Goal: Download file/media

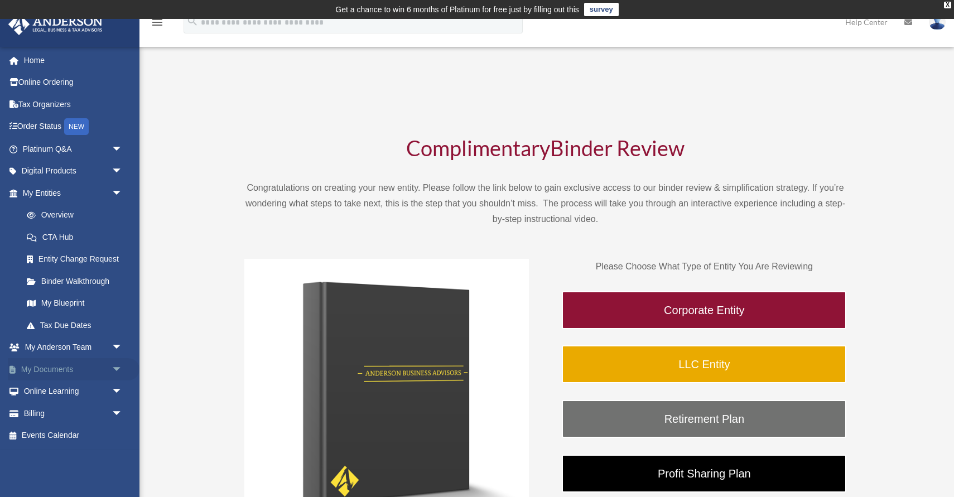
click at [117, 369] on span "arrow_drop_down" at bounding box center [123, 369] width 22 height 23
click at [47, 389] on link "Box" at bounding box center [78, 392] width 124 height 22
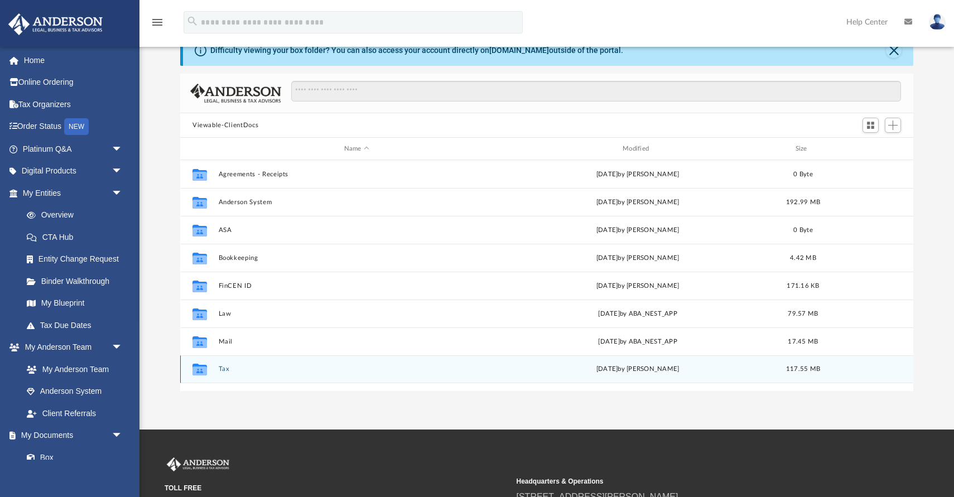
scroll to position [58, 0]
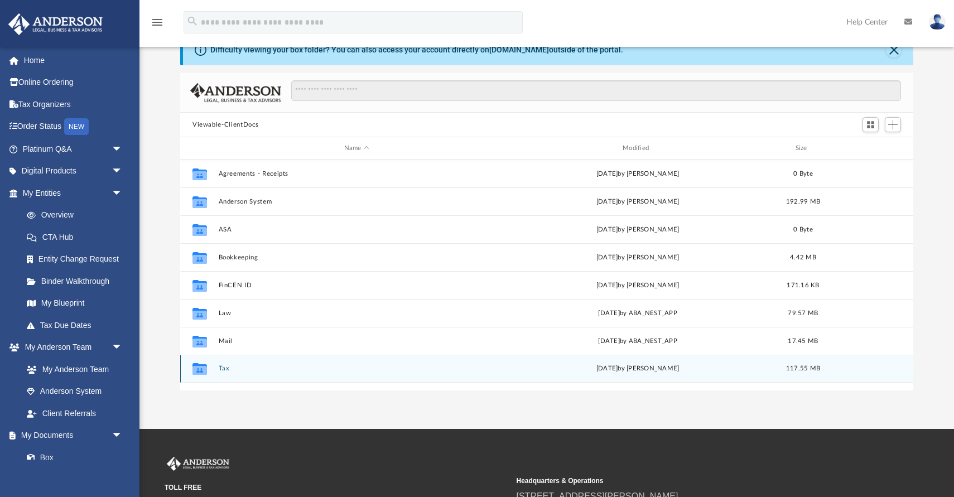
click at [204, 369] on icon "grid" at bounding box center [199, 370] width 15 height 9
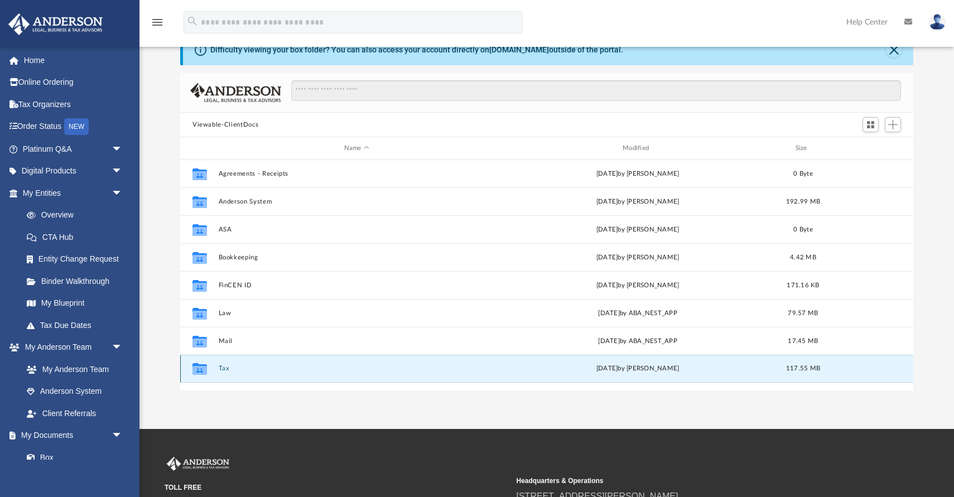
click at [224, 367] on button "Tax" at bounding box center [357, 368] width 276 height 7
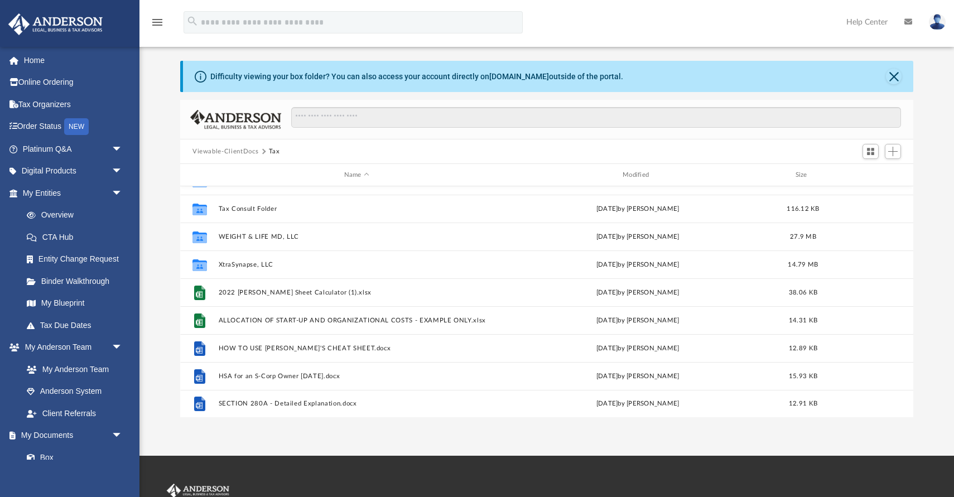
scroll to position [0, 0]
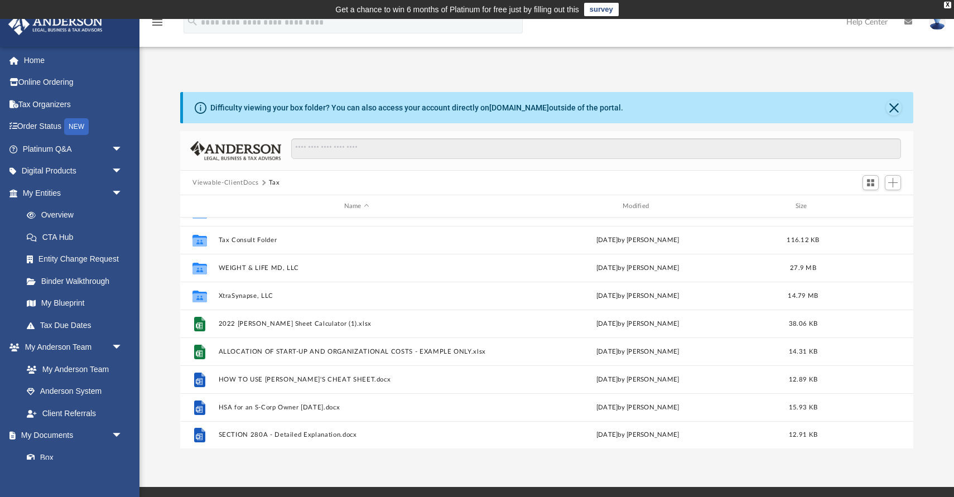
click at [220, 179] on button "Viewable-ClientDocs" at bounding box center [225, 183] width 66 height 10
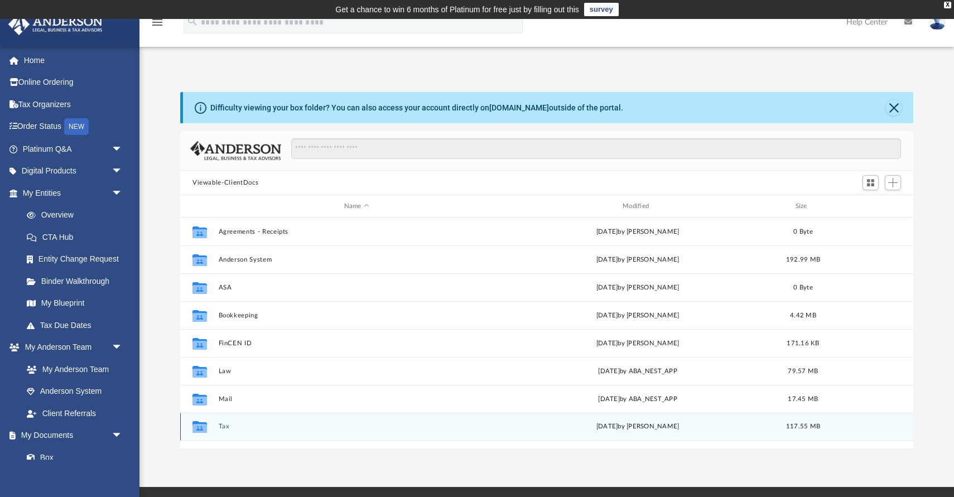
click at [223, 427] on button "Tax" at bounding box center [357, 426] width 276 height 7
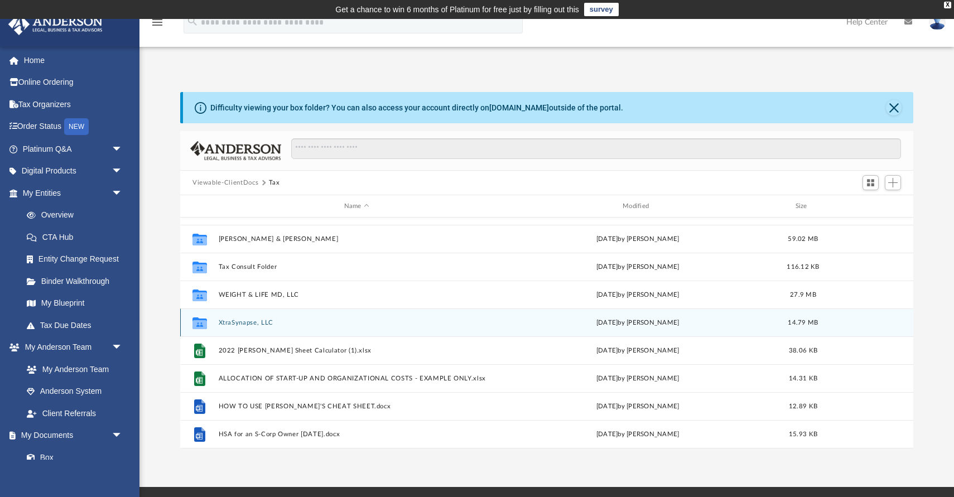
scroll to position [128, 0]
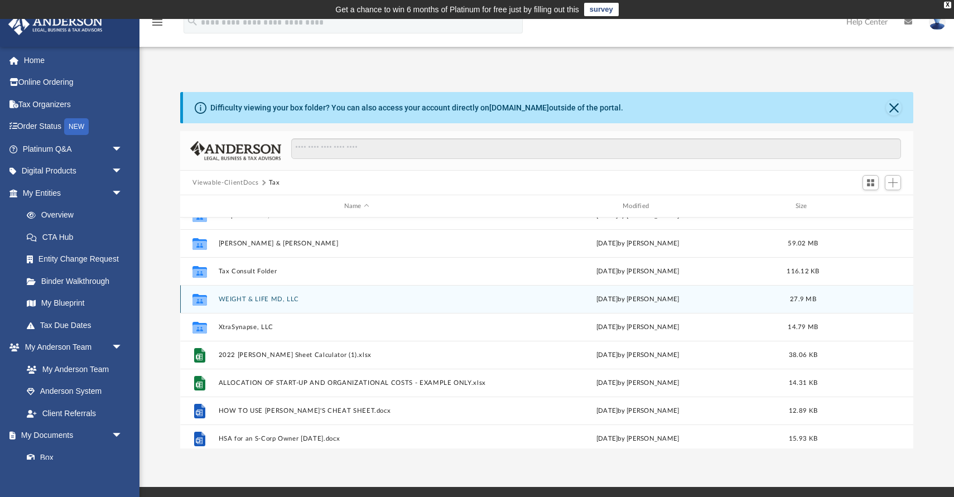
click at [198, 300] on icon "grid" at bounding box center [199, 299] width 15 height 12
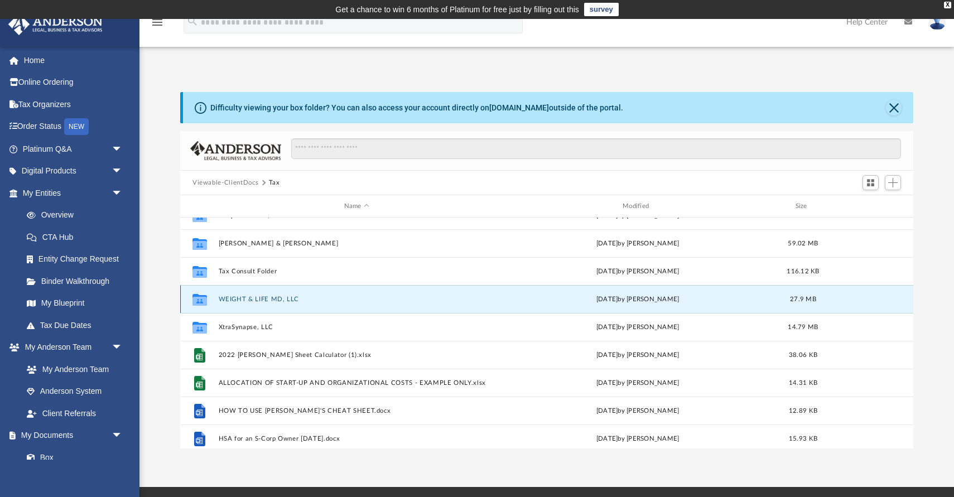
click at [245, 297] on button "WEIGHT & LIFE MD, LLC" at bounding box center [357, 299] width 276 height 7
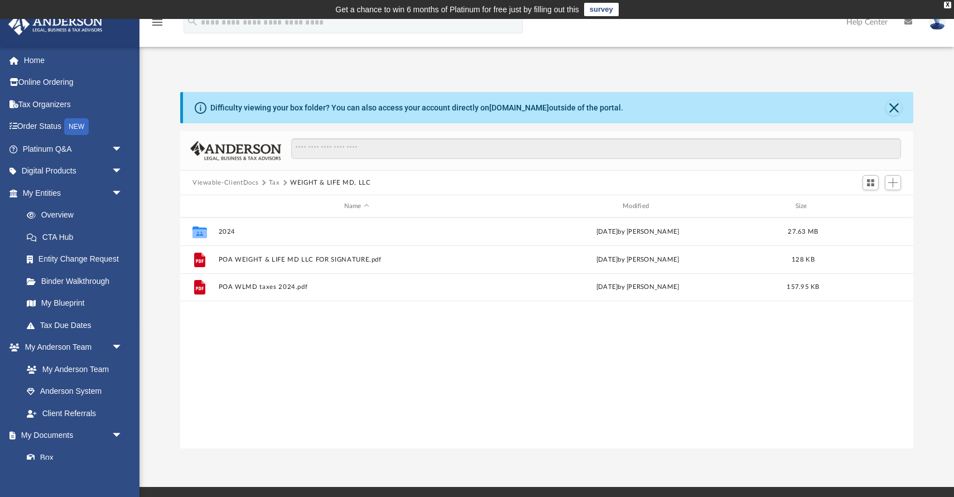
click at [232, 184] on button "Viewable-ClientDocs" at bounding box center [225, 183] width 66 height 10
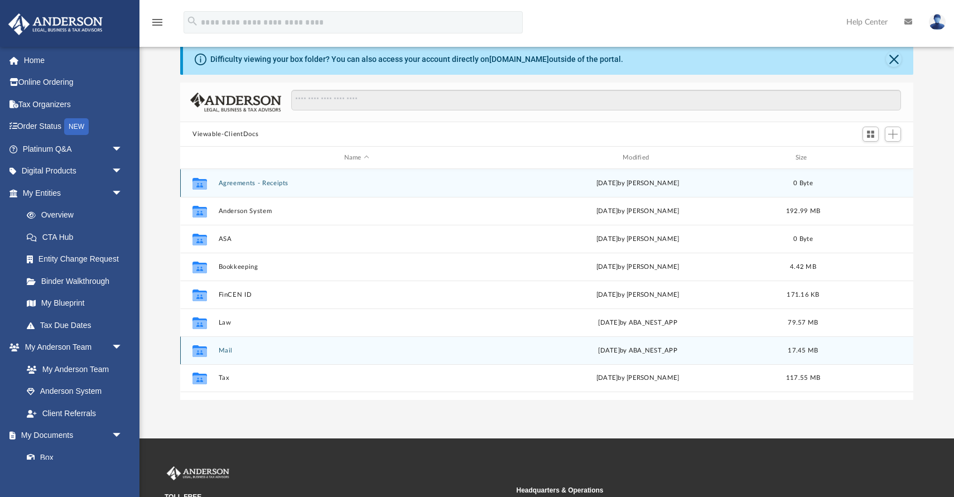
scroll to position [50, 0]
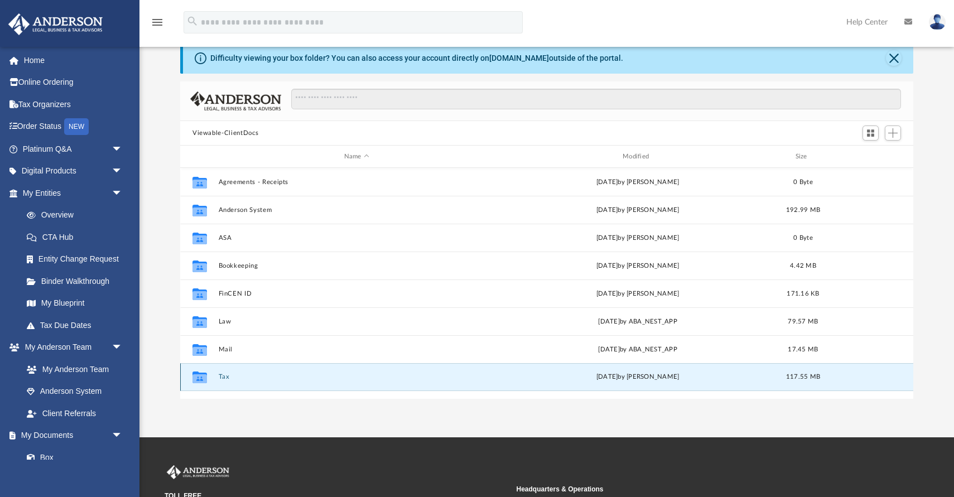
click at [221, 378] on button "Tax" at bounding box center [357, 376] width 276 height 7
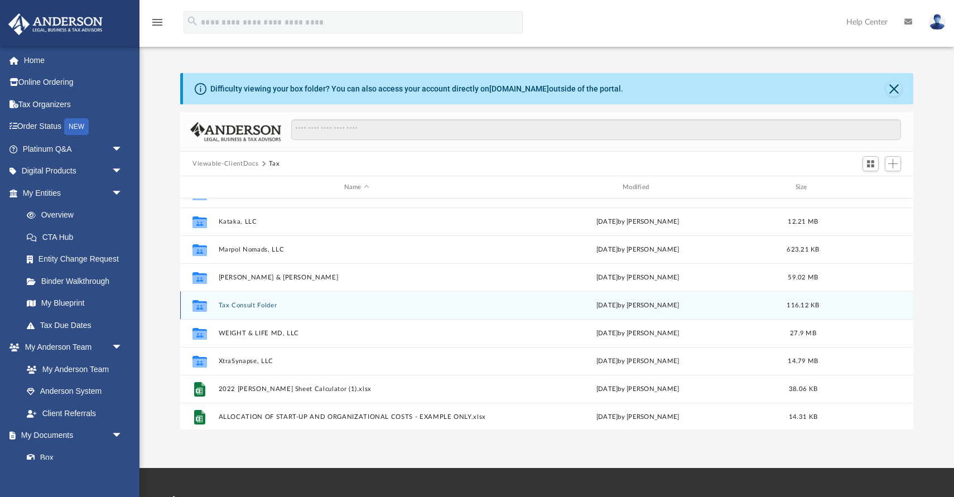
scroll to position [76, 0]
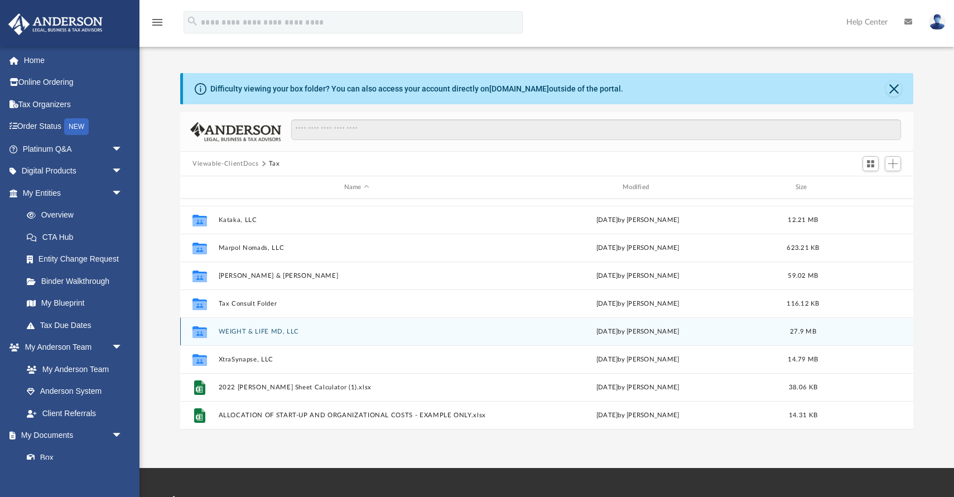
click at [250, 333] on button "WEIGHT & LIFE MD, LLC" at bounding box center [357, 331] width 276 height 7
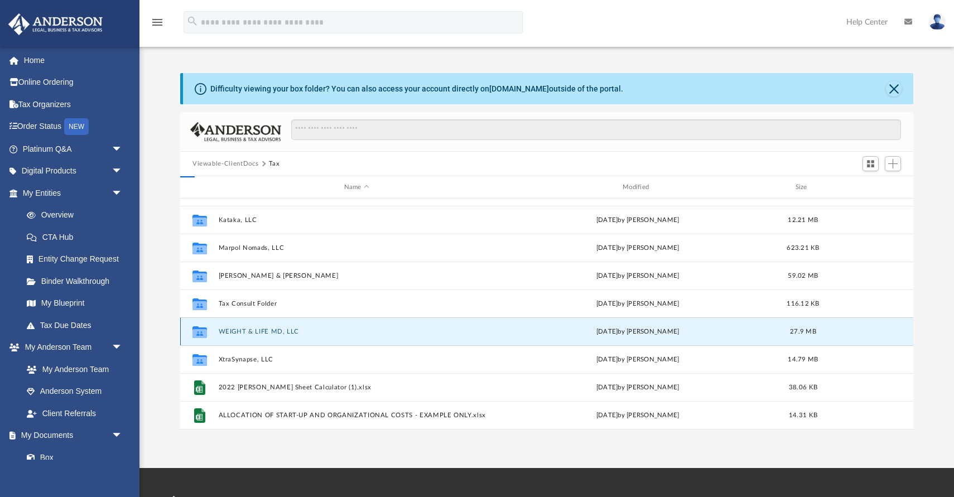
click at [250, 333] on button "WEIGHT & LIFE MD, LLC" at bounding box center [357, 331] width 276 height 7
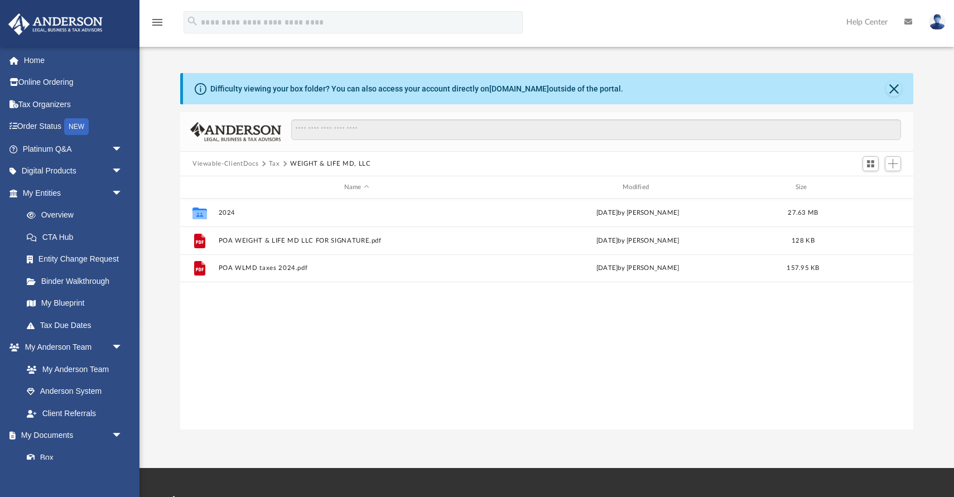
scroll to position [0, 0]
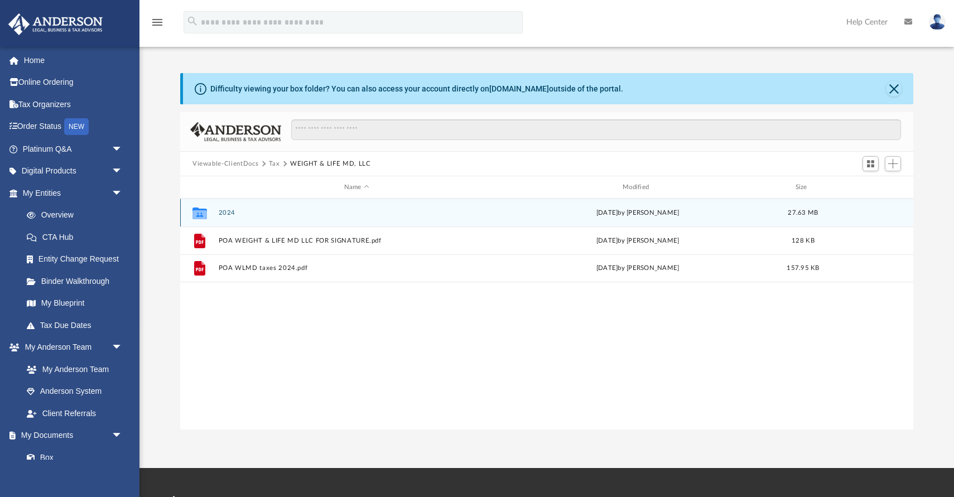
click at [223, 213] on button "2024" at bounding box center [357, 212] width 276 height 7
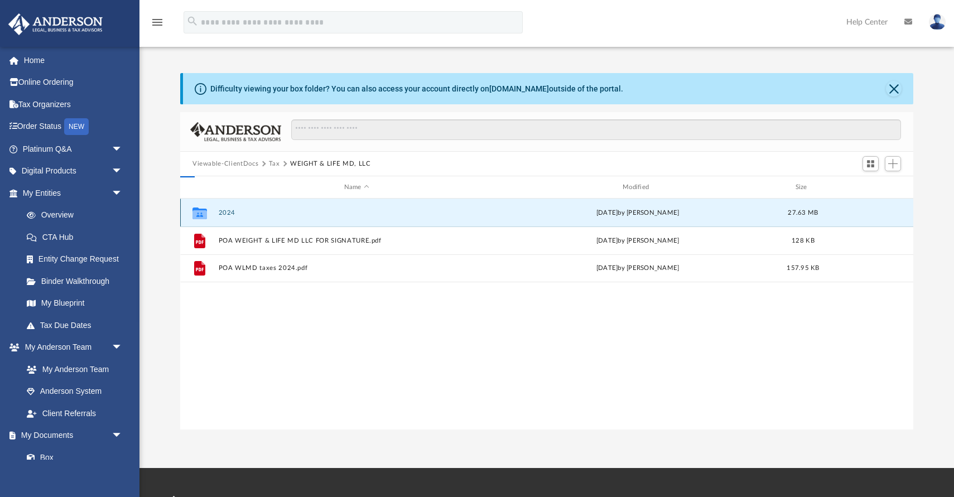
click at [223, 213] on button "2024" at bounding box center [357, 212] width 276 height 7
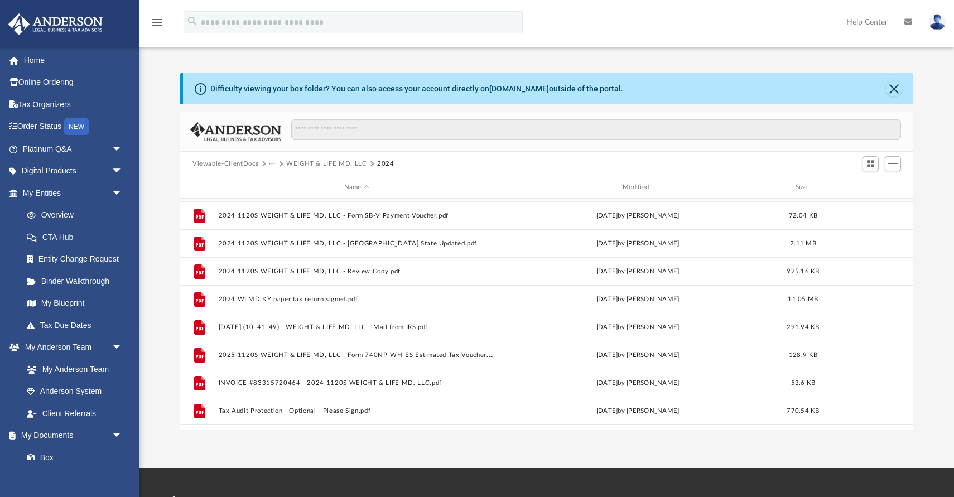
scroll to position [215, 0]
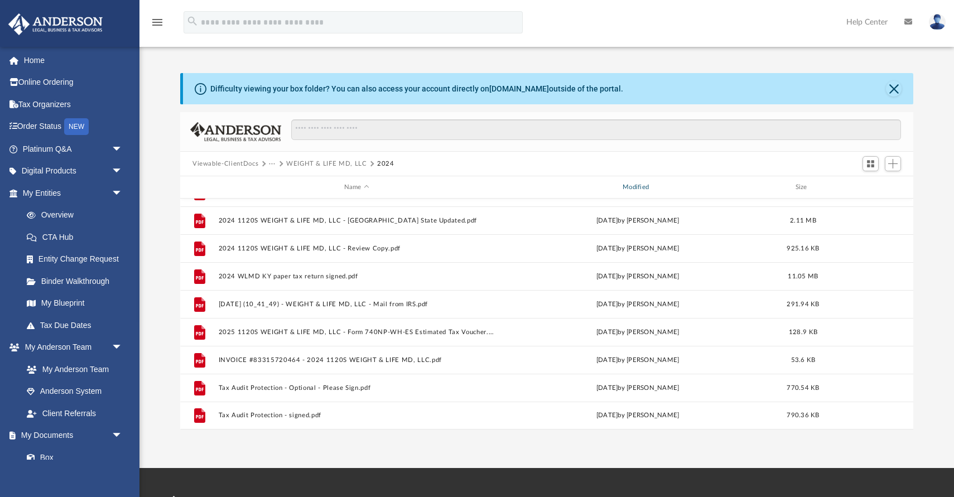
click at [631, 191] on div "Modified" at bounding box center [637, 187] width 277 height 10
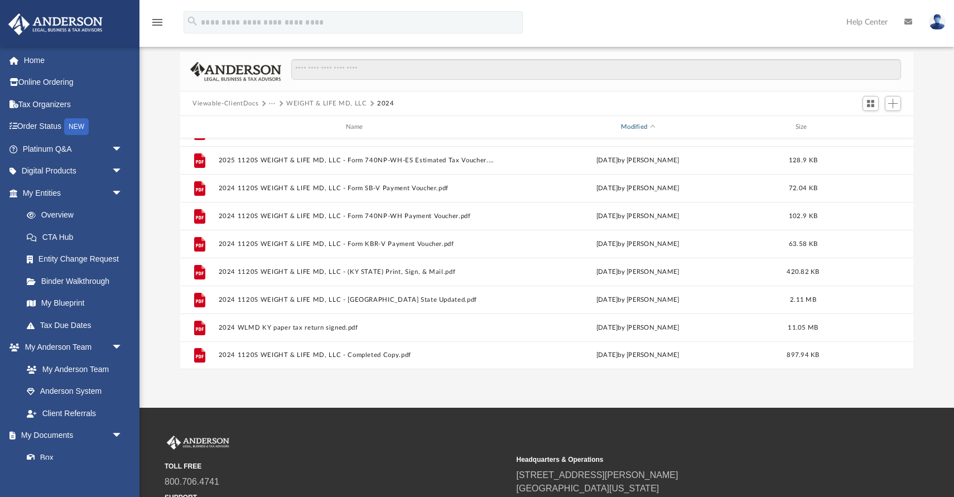
scroll to position [101, 0]
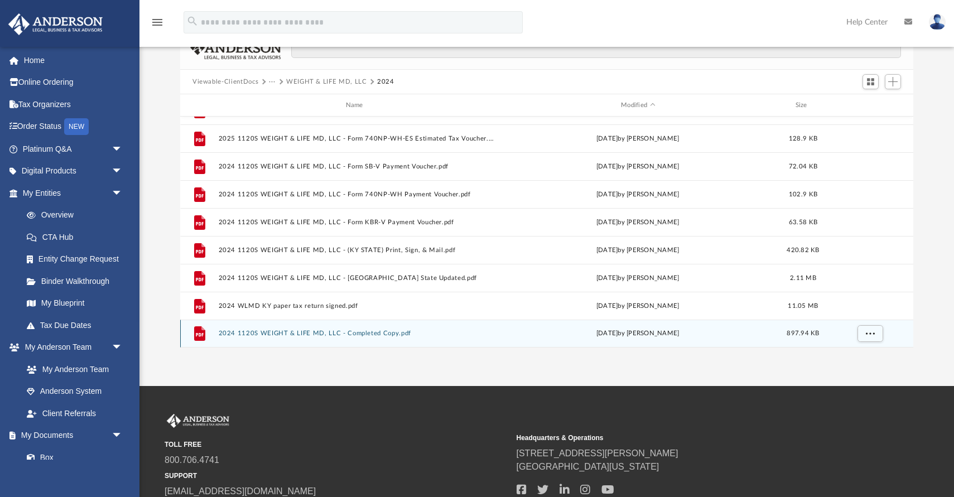
click at [349, 334] on button "2024 1120S WEIGHT & LIFE MD, LLC - Completed Copy.pdf" at bounding box center [357, 333] width 276 height 7
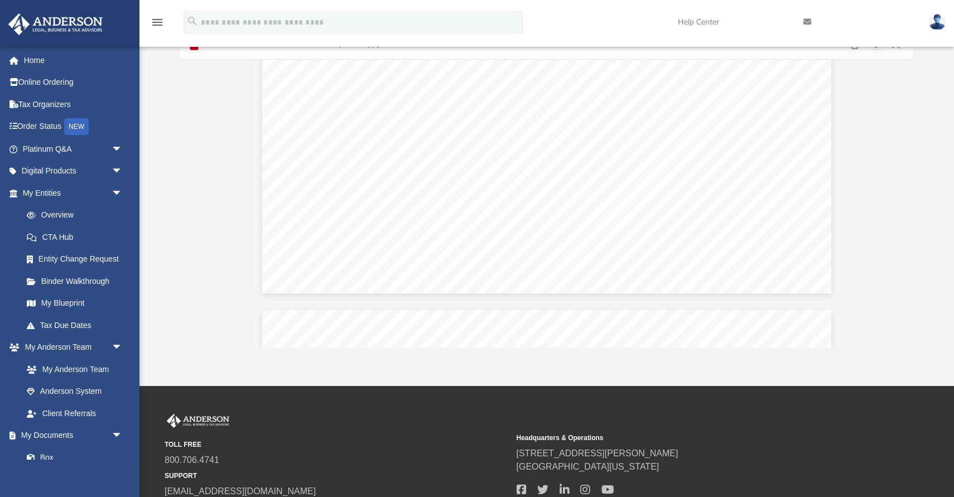
scroll to position [1263, 0]
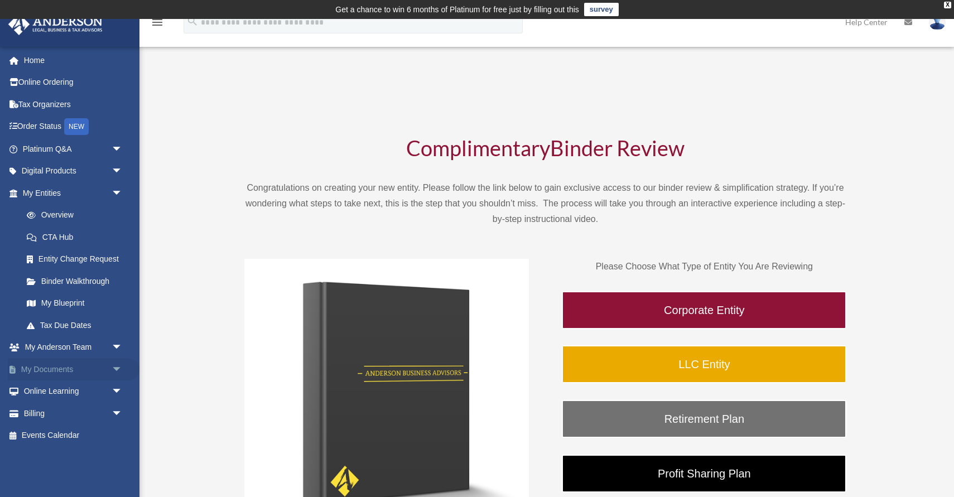
click at [119, 369] on span "arrow_drop_down" at bounding box center [123, 369] width 22 height 23
click at [51, 390] on link "Box" at bounding box center [78, 392] width 124 height 22
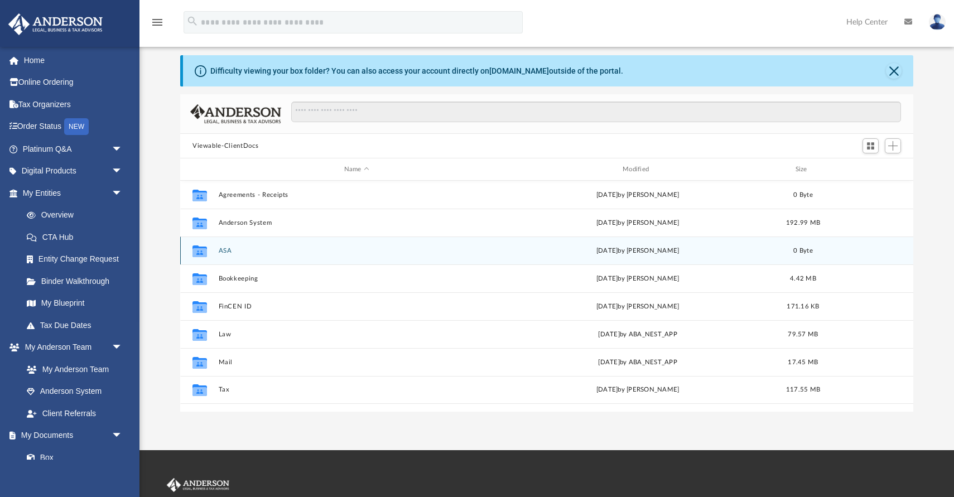
scroll to position [45, 0]
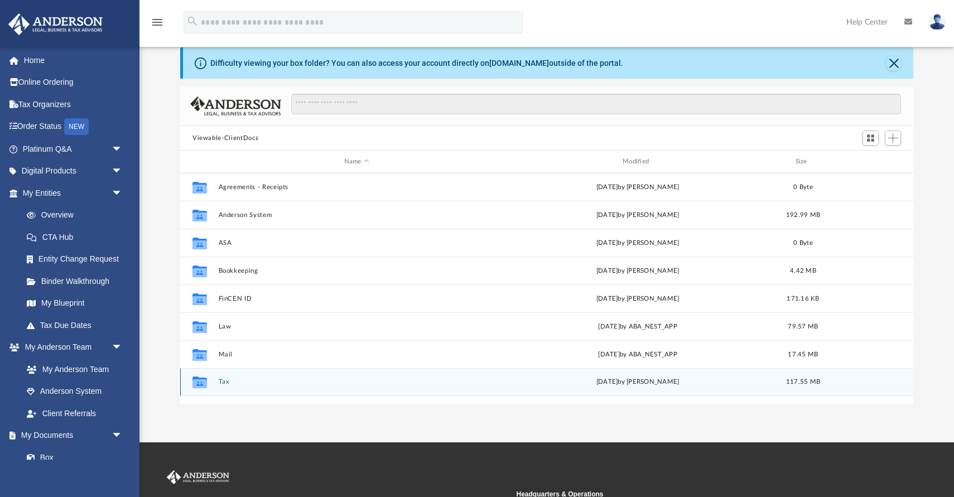
click at [223, 382] on button "Tax" at bounding box center [357, 381] width 276 height 7
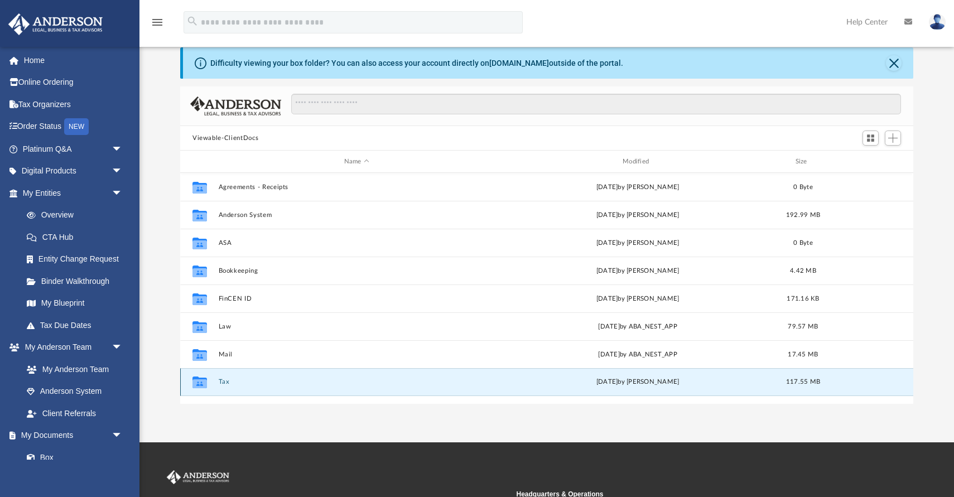
click at [223, 382] on button "Tax" at bounding box center [357, 381] width 276 height 7
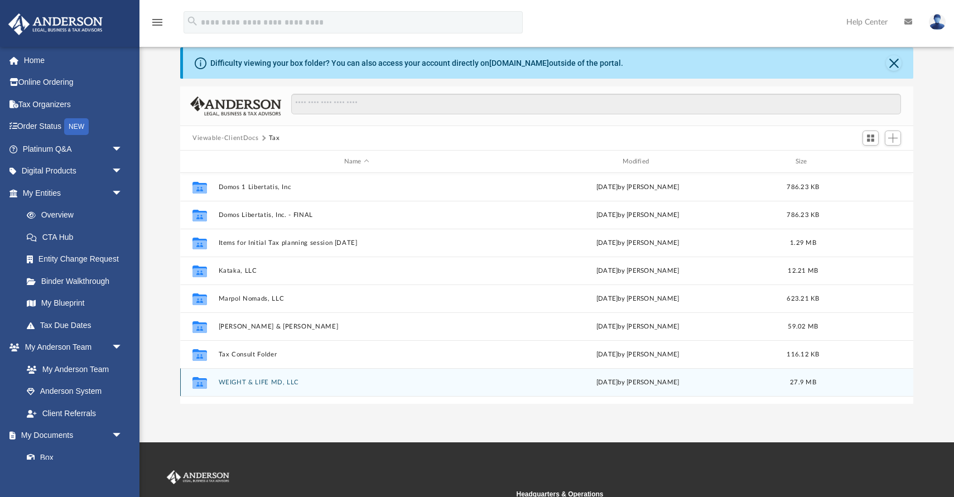
click at [281, 384] on button "WEIGHT & LIFE MD, LLC" at bounding box center [357, 382] width 276 height 7
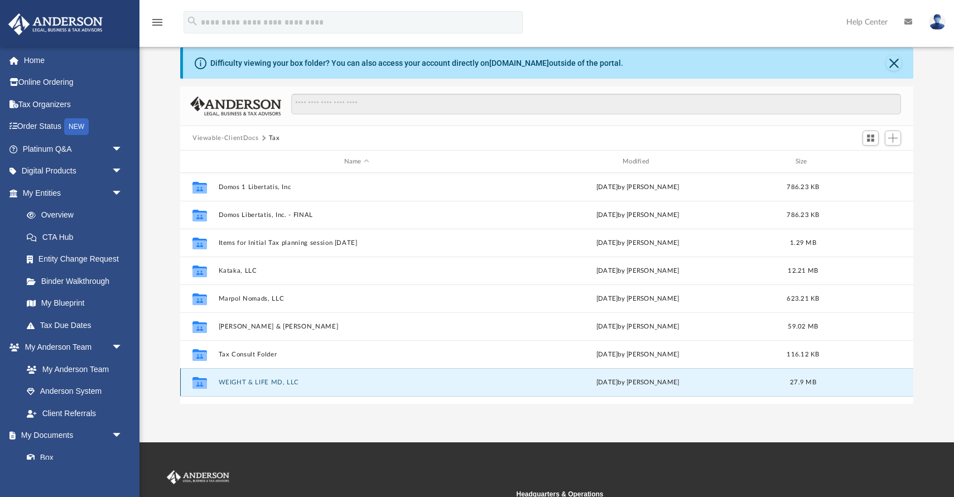
click at [281, 384] on button "WEIGHT & LIFE MD, LLC" at bounding box center [357, 382] width 276 height 7
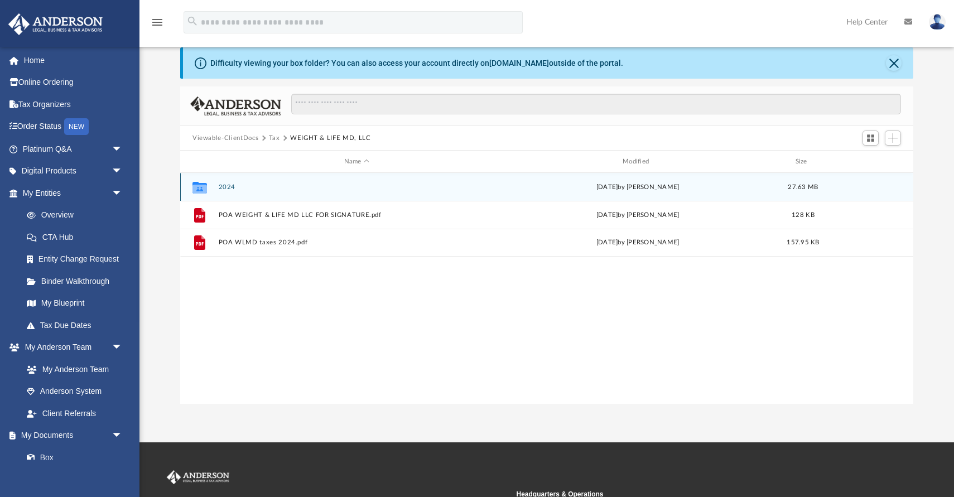
click at [223, 186] on button "2024" at bounding box center [357, 187] width 276 height 7
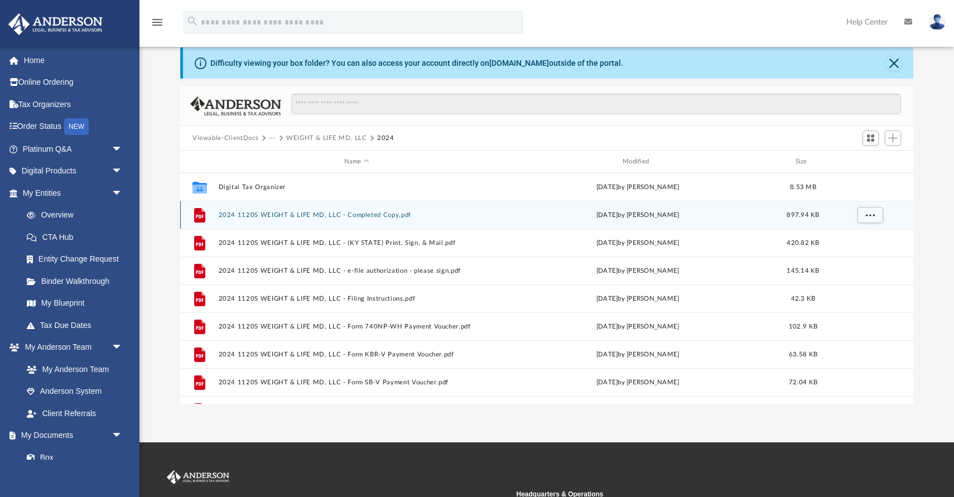
click at [302, 216] on button "2024 1120S WEIGHT & LIFE MD, LLC - Completed Copy.pdf" at bounding box center [357, 214] width 276 height 7
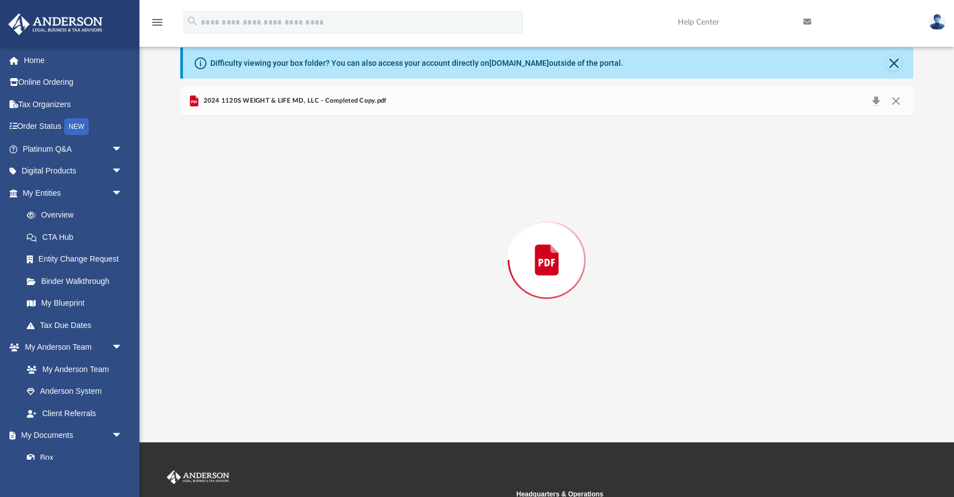
click at [302, 216] on div "Preview" at bounding box center [546, 260] width 733 height 288
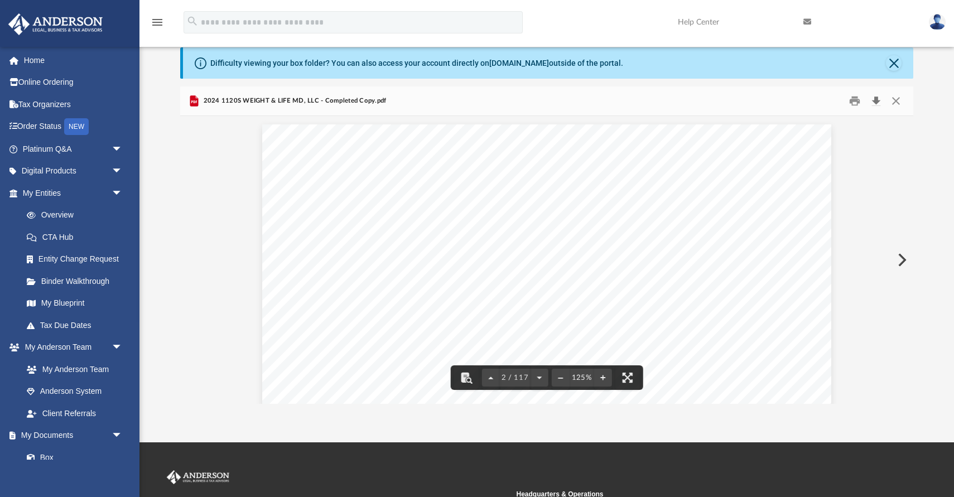
click at [878, 103] on button "Download" at bounding box center [876, 101] width 20 height 17
click at [895, 99] on button "Close" at bounding box center [896, 101] width 20 height 17
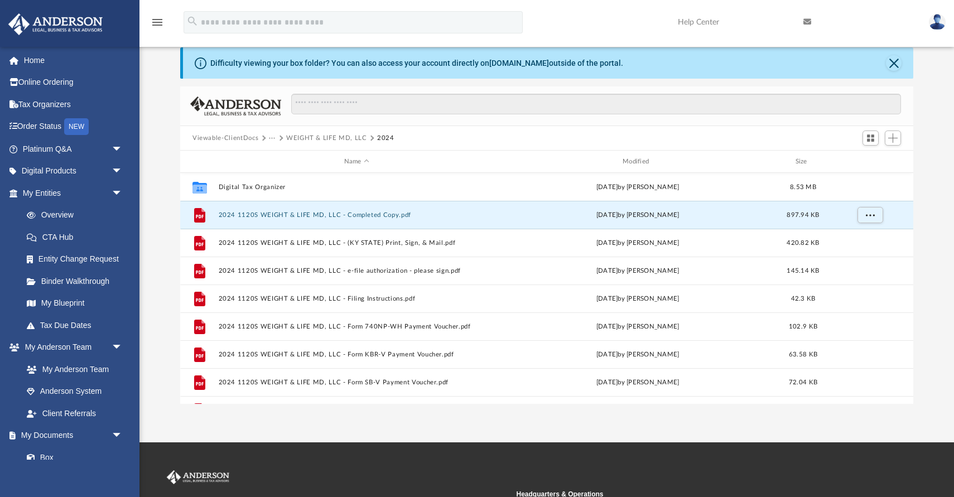
click at [240, 138] on button "Viewable-ClientDocs" at bounding box center [225, 138] width 66 height 10
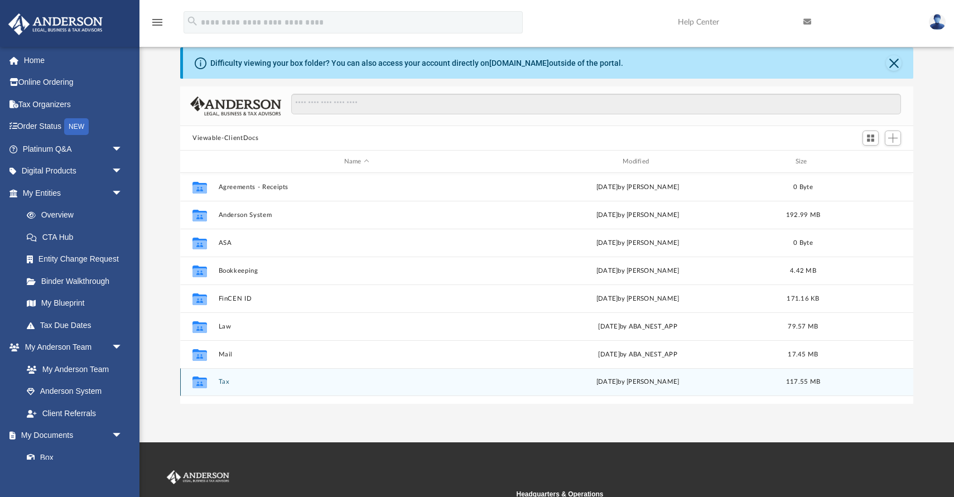
click at [226, 384] on button "Tax" at bounding box center [357, 381] width 276 height 7
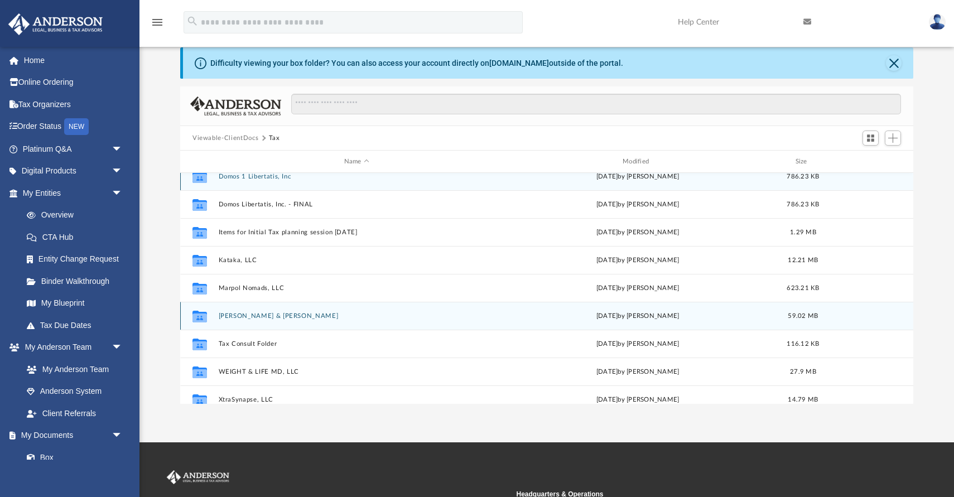
scroll to position [12, 0]
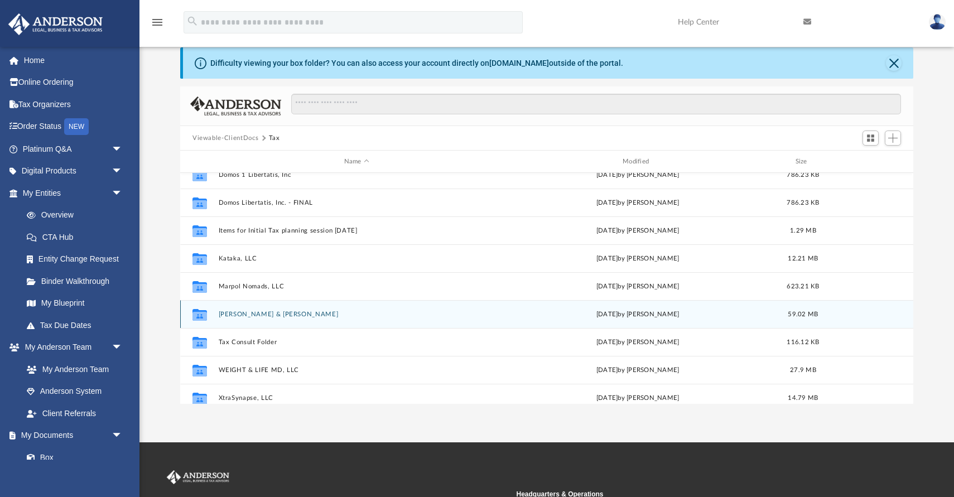
click at [306, 315] on button "[PERSON_NAME] & [PERSON_NAME]" at bounding box center [357, 314] width 276 height 7
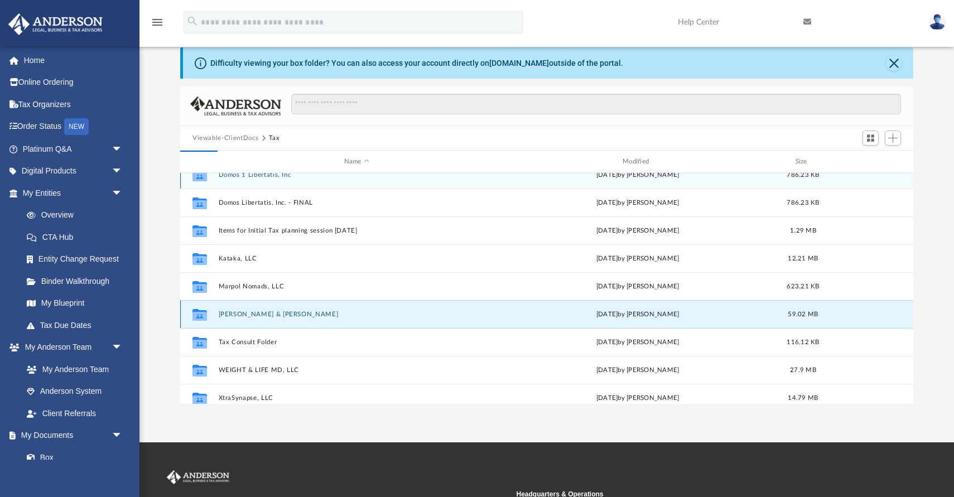
scroll to position [0, 0]
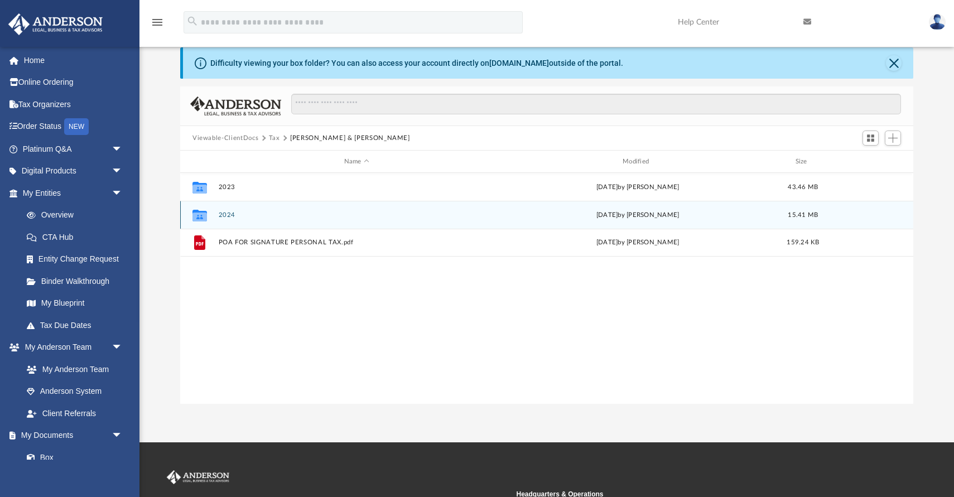
click at [222, 216] on button "2024" at bounding box center [357, 214] width 276 height 7
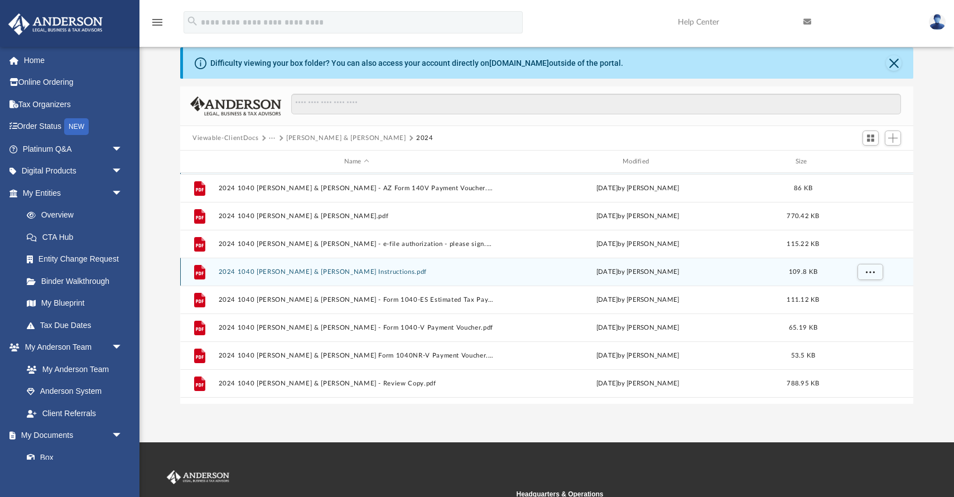
scroll to position [31, 0]
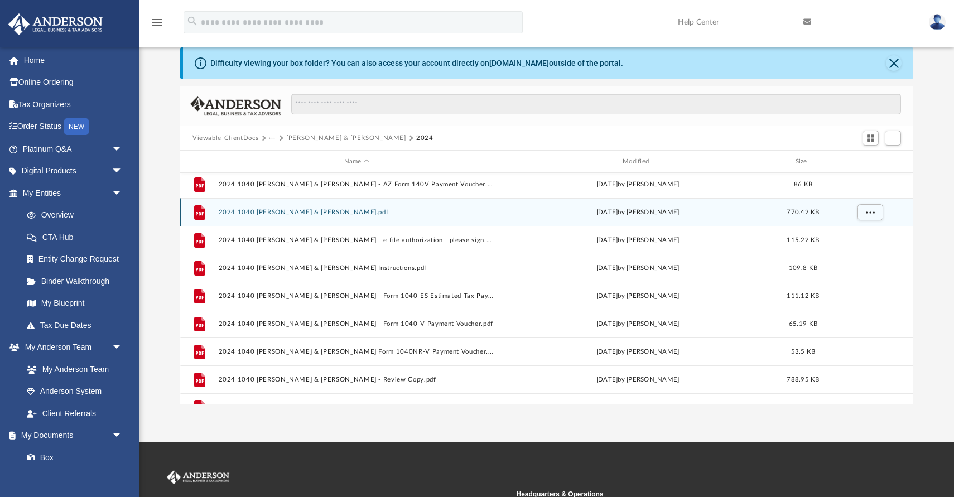
click at [355, 211] on button "2024 1040 [PERSON_NAME] & [PERSON_NAME].pdf" at bounding box center [357, 212] width 276 height 7
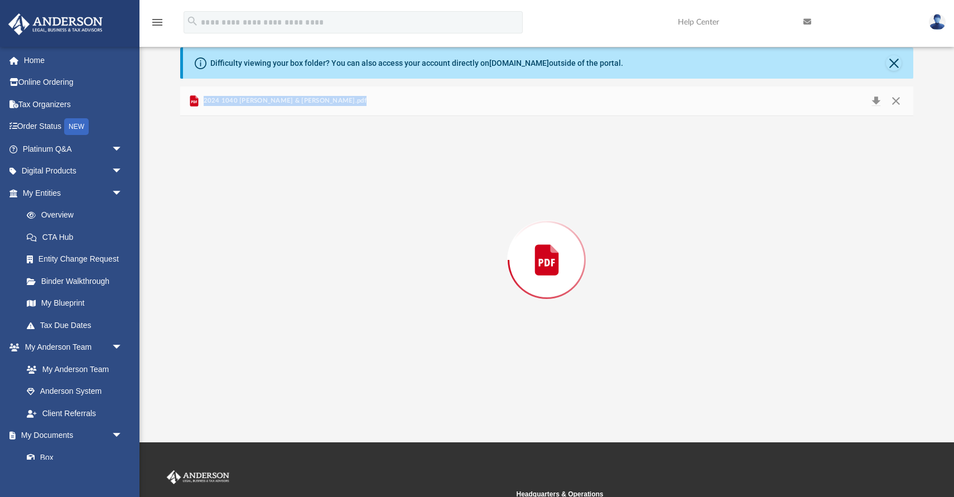
scroll to position [8871, 0]
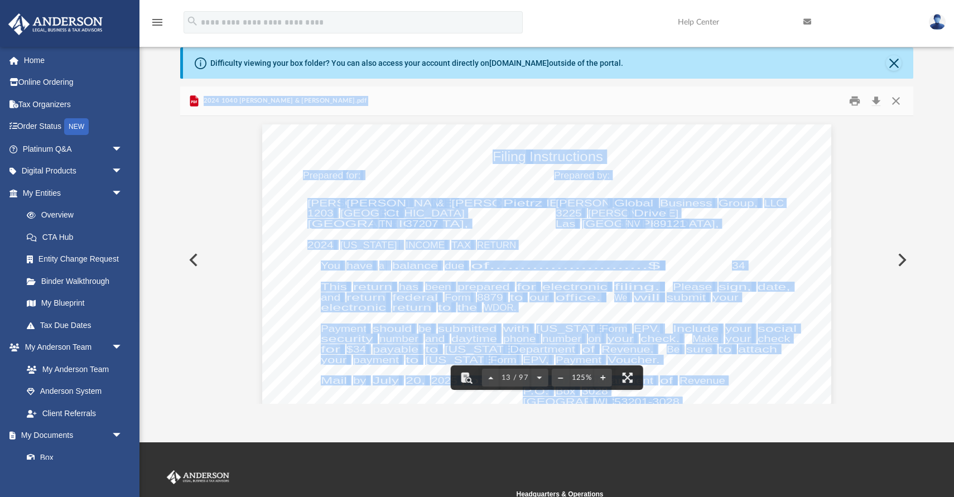
click at [303, 278] on div "400061 [DATE] Prepared for: Prepared by: Filing Instructions [PERSON_NAME] & [P…" at bounding box center [546, 492] width 569 height 736
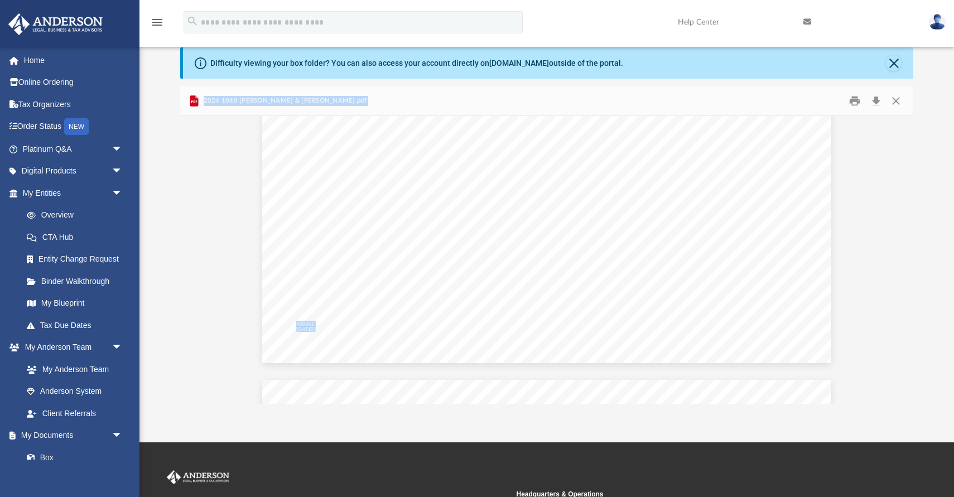
scroll to position [9199, 0]
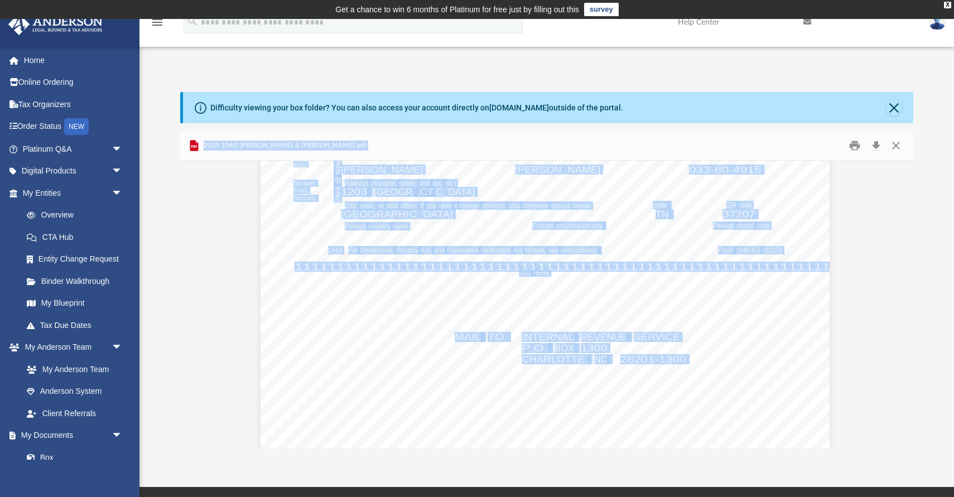
scroll to position [12776, 2]
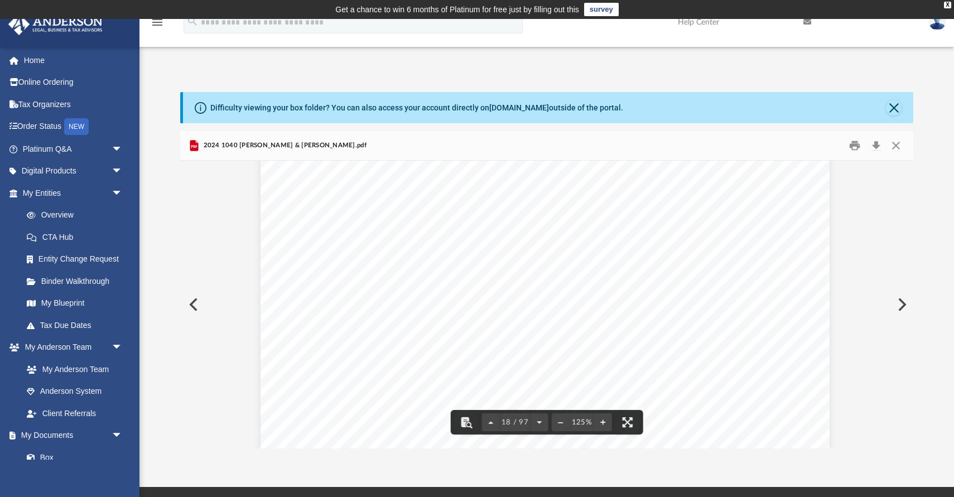
drag, startPoint x: 627, startPoint y: 254, endPoint x: 691, endPoint y: 83, distance: 183.4
click at [691, 83] on div "Difficulty viewing your box folder? You can also access your account directly o…" at bounding box center [546, 259] width 815 height 380
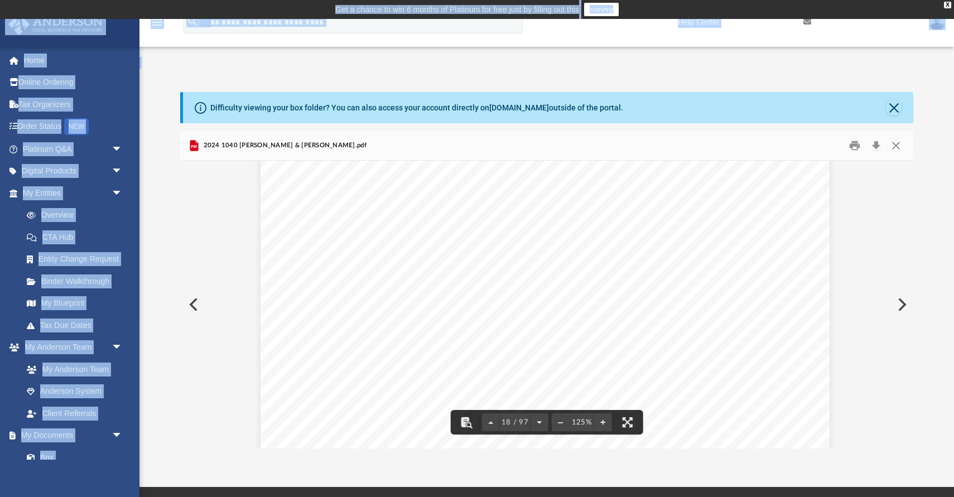
drag, startPoint x: 691, startPoint y: 84, endPoint x: 724, endPoint y: -62, distance: 150.4
click at [724, 0] on html "X Get a chance to win 6 months of Platinum for free just by filling out this su…" at bounding box center [477, 343] width 954 height 686
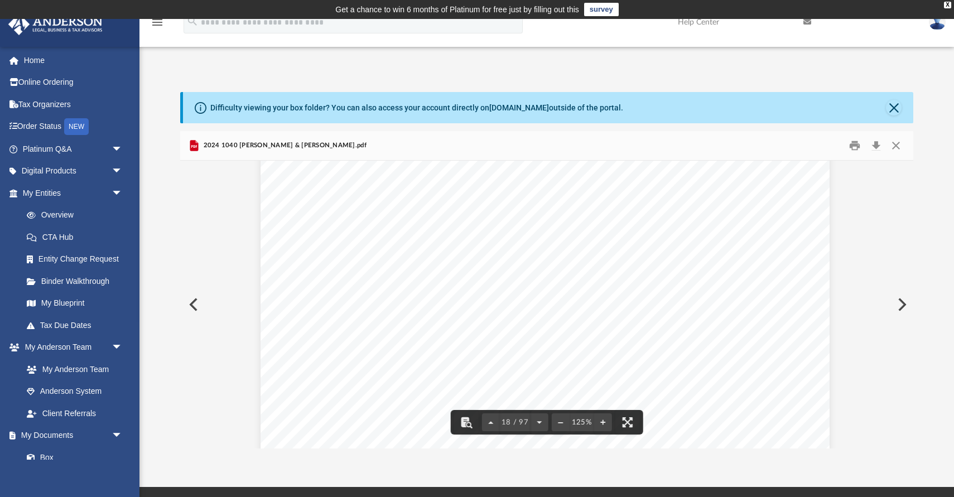
drag, startPoint x: 389, startPoint y: 384, endPoint x: 394, endPoint y: 314, distance: 69.9
click at [394, 314] on div "Department of the Treasury Internal Revenue Service OMB No. 1545-0074 Pay onlin…" at bounding box center [545, 120] width 569 height 736
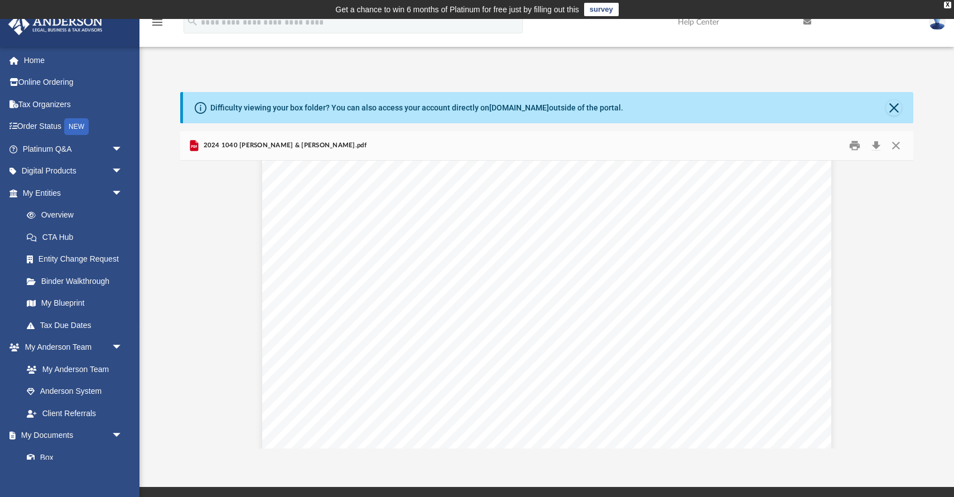
scroll to position [27436, 0]
